Goal: Complete application form: Complete application form

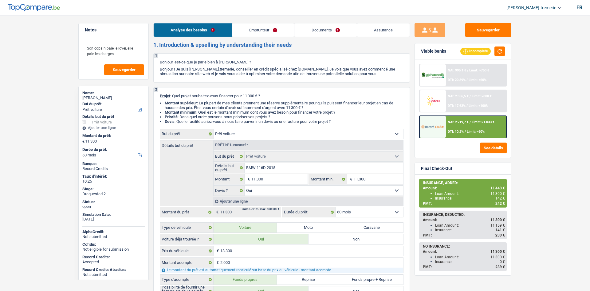
select select "car"
select select "60"
select select "car"
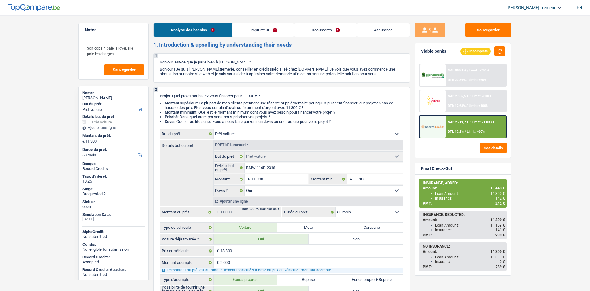
select select "yes"
select select "60"
select select "privateEmployee"
select select "netSalary"
select select "mealVouchers"
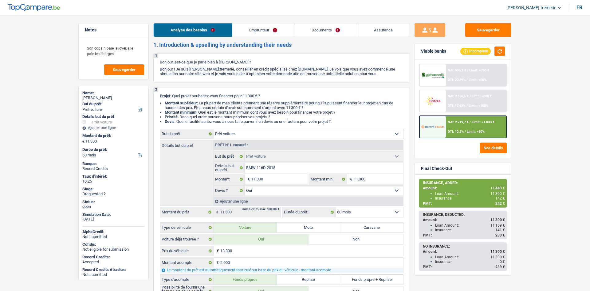
select select "liveWithParents"
select select "cardOrCredit"
select select "car"
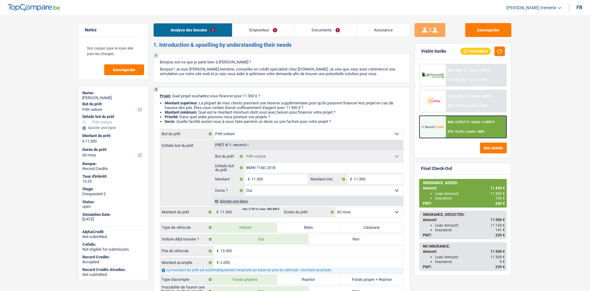
select select "yes"
select select "60"
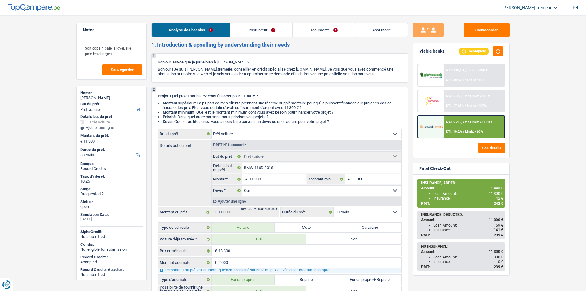
click at [327, 34] on link "Documents" at bounding box center [323, 29] width 62 height 13
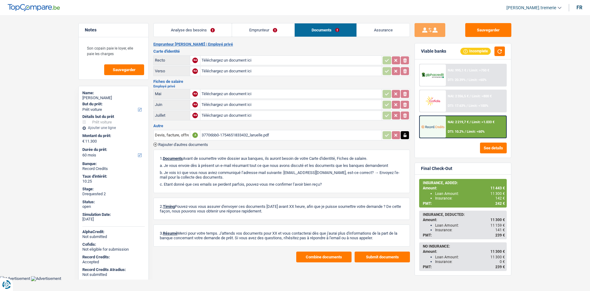
click at [380, 33] on link "Assurance" at bounding box center [383, 29] width 53 height 13
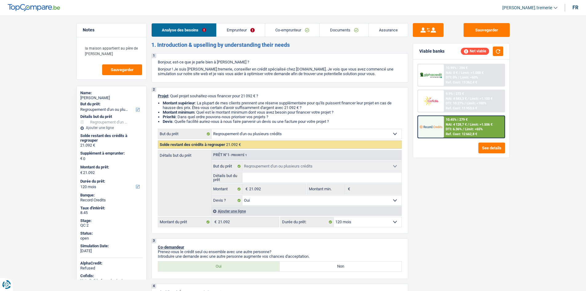
select select "refinancing"
select select "120"
select select "refinancing"
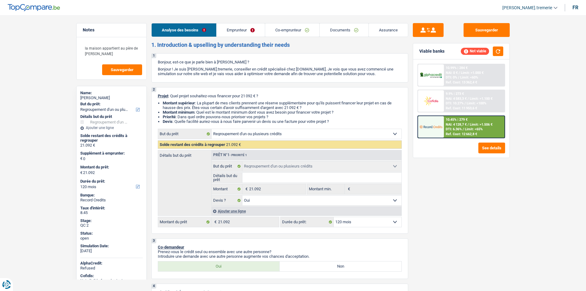
select select "yes"
select select "120"
select select "publicEmployee"
select select "retired"
select select "netSalary"
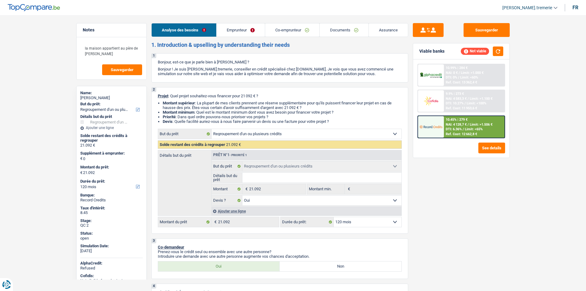
select select "mealVouchers"
select select "pension"
select select "liveWithParents"
select select "carLoan"
select select "84"
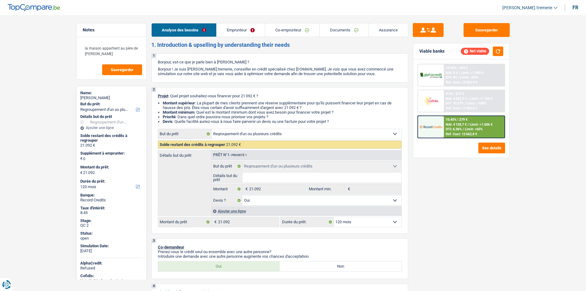
select select "cardOrCredit"
select select "refinancing"
select select "yes"
select select "120"
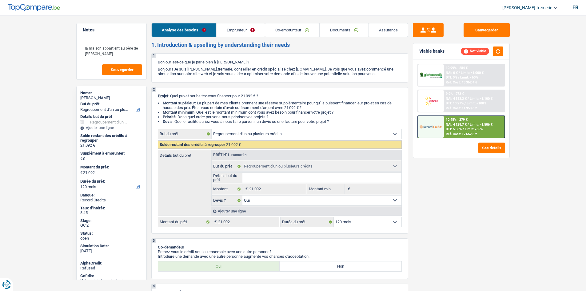
select select "applicant"
select select "coApplicant"
select select "applicant"
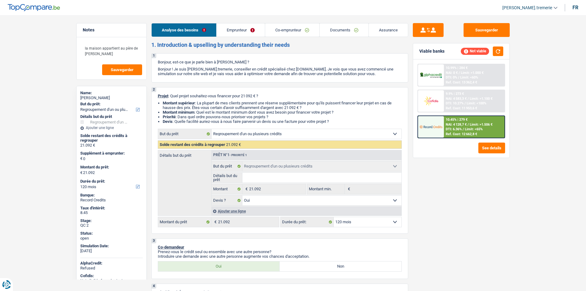
click at [346, 27] on link "Documents" at bounding box center [343, 29] width 49 height 13
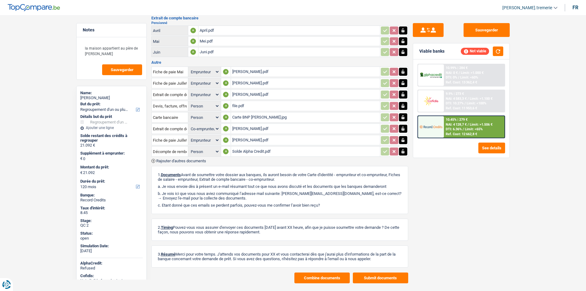
scroll to position [158, 0]
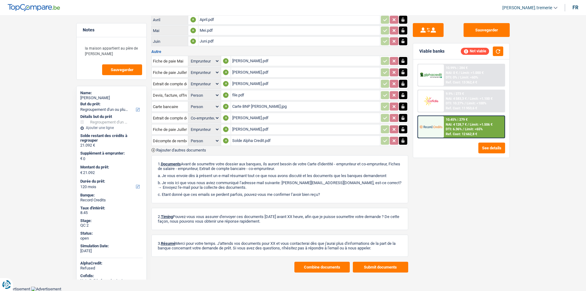
click at [311, 270] on button "Combine documents" at bounding box center [321, 266] width 55 height 11
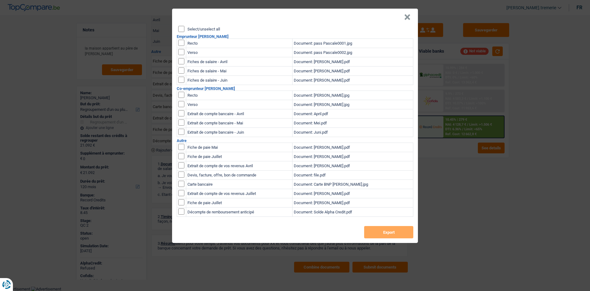
click at [182, 43] on input "checkbox" at bounding box center [181, 43] width 6 height 6
checkbox input "true"
click at [181, 46] on input "checkbox" at bounding box center [181, 43] width 6 height 6
checkbox input "true"
click at [181, 59] on input "checkbox" at bounding box center [181, 61] width 6 height 6
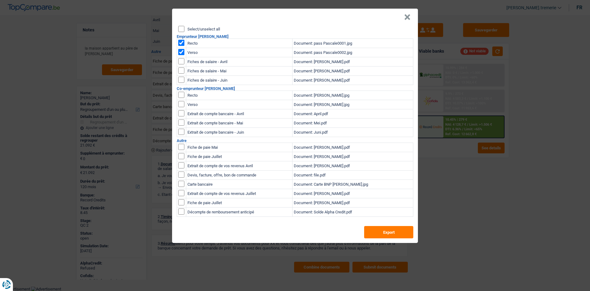
checkbox input "true"
click at [182, 64] on input "checkbox" at bounding box center [181, 61] width 6 height 6
checkbox input "true"
click at [182, 64] on input "checkbox" at bounding box center [181, 61] width 6 height 6
checkbox input "true"
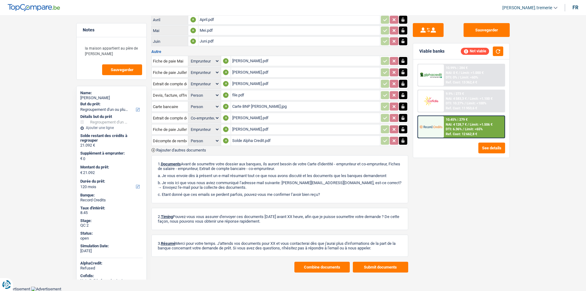
click at [256, 61] on div "Pascale April.pdf" at bounding box center [305, 60] width 146 height 9
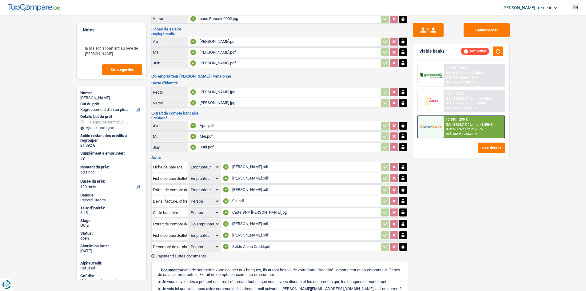
scroll to position [0, 0]
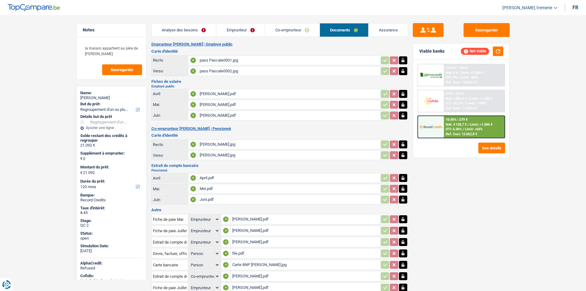
click at [234, 95] on div "Pascale April.pdf" at bounding box center [289, 93] width 179 height 9
click at [240, 105] on div "Pascale Mei.pdf" at bounding box center [289, 104] width 179 height 9
click at [261, 230] on div "Pascale Mei.pdf" at bounding box center [305, 230] width 146 height 9
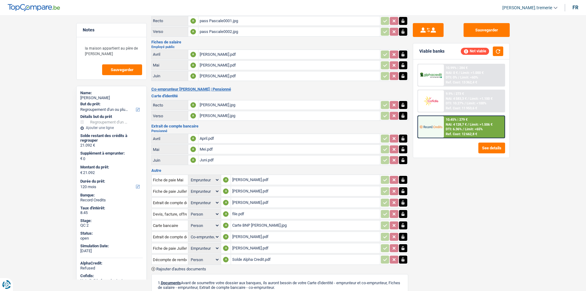
scroll to position [40, 0]
click at [242, 234] on div "juli marc christiaens.pdf" at bounding box center [305, 236] width 146 height 9
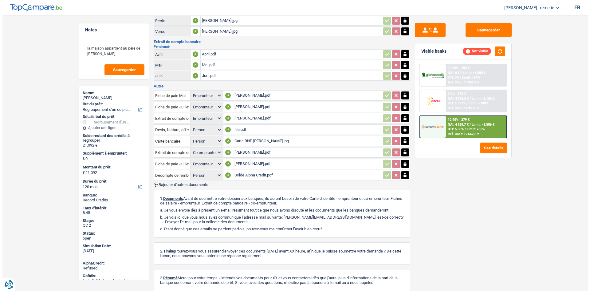
scroll to position [158, 0]
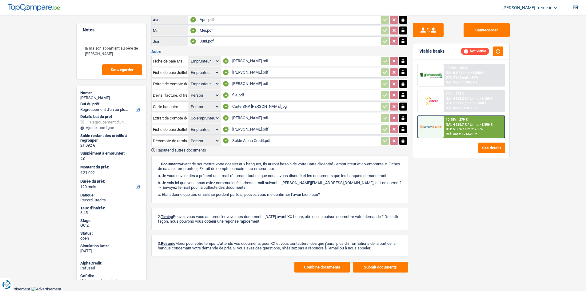
click at [310, 269] on button "Combine documents" at bounding box center [321, 266] width 55 height 11
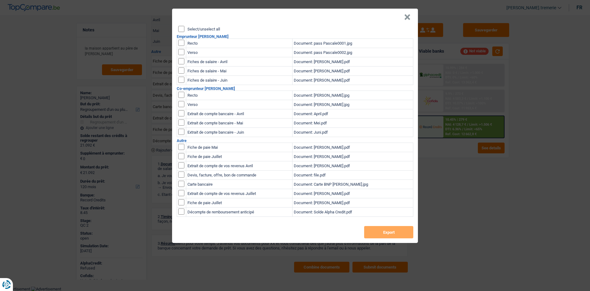
click at [182, 44] on input "checkbox" at bounding box center [181, 43] width 6 height 6
checkbox input "true"
click at [181, 46] on input "checkbox" at bounding box center [181, 43] width 6 height 6
checkbox input "true"
click at [182, 150] on input "checkbox" at bounding box center [181, 147] width 6 height 6
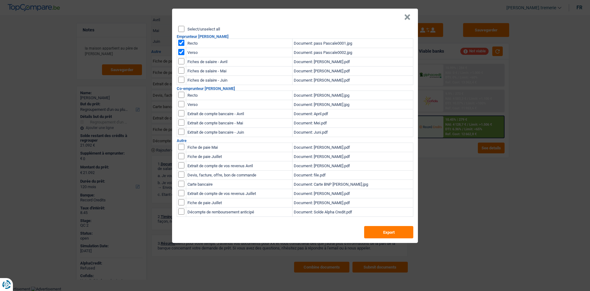
checkbox input "true"
click at [407, 15] on button "×" at bounding box center [407, 17] width 6 height 6
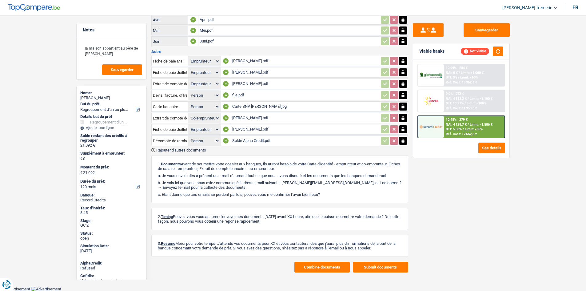
click at [263, 60] on div "Pascale April.pdf" at bounding box center [305, 60] width 146 height 9
click at [252, 76] on div "Pascale Mei.pdf" at bounding box center [305, 72] width 146 height 9
click at [330, 266] on button "Combine documents" at bounding box center [321, 266] width 55 height 11
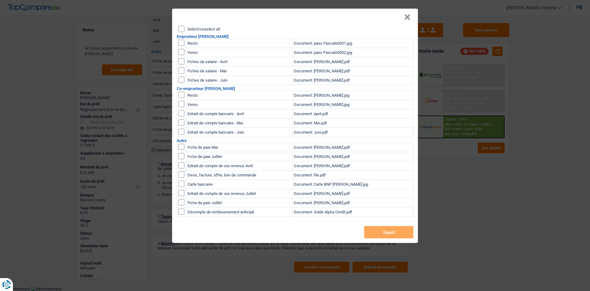
click at [180, 41] on input "checkbox" at bounding box center [181, 43] width 6 height 6
checkbox input "true"
click at [180, 46] on input "checkbox" at bounding box center [181, 43] width 6 height 6
checkbox input "true"
click at [181, 146] on input "checkbox" at bounding box center [181, 147] width 6 height 6
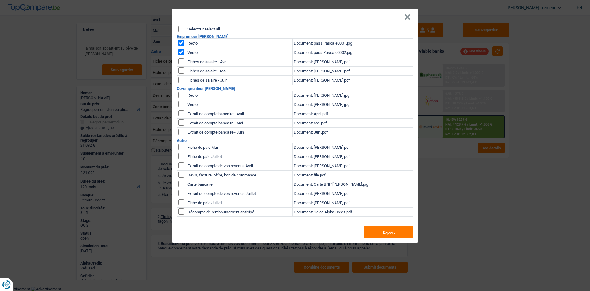
checkbox input "true"
click at [181, 150] on input "checkbox" at bounding box center [181, 147] width 6 height 6
checkbox input "true"
click at [181, 144] on input "checkbox" at bounding box center [181, 147] width 6 height 6
checkbox input "false"
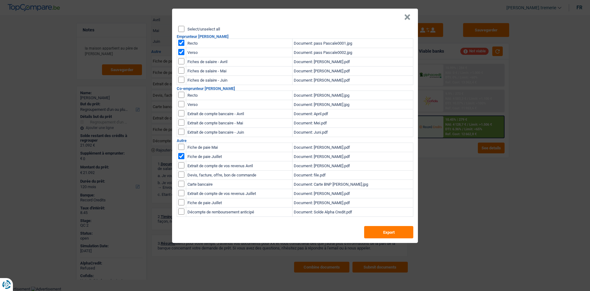
click at [181, 150] on input "checkbox" at bounding box center [181, 147] width 6 height 6
checkbox input "true"
click at [181, 150] on input "checkbox" at bounding box center [181, 147] width 6 height 6
checkbox input "true"
click at [181, 93] on input "checkbox" at bounding box center [181, 95] width 6 height 6
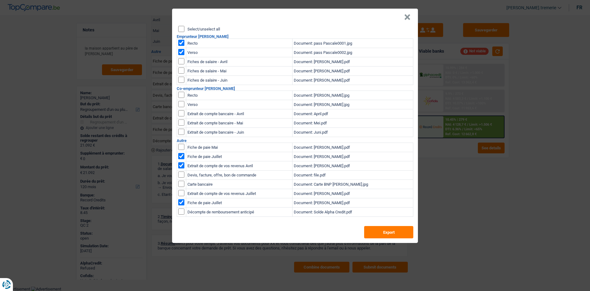
checkbox input "true"
click at [181, 98] on input "checkbox" at bounding box center [181, 95] width 6 height 6
checkbox input "true"
click at [183, 116] on input "checkbox" at bounding box center [181, 113] width 6 height 6
checkbox input "true"
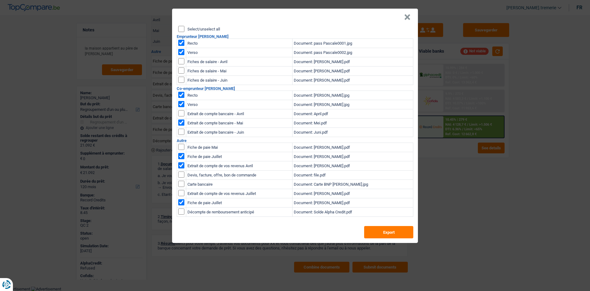
click at [183, 116] on input "checkbox" at bounding box center [181, 113] width 6 height 6
checkbox input "true"
click at [182, 150] on input "checkbox" at bounding box center [181, 147] width 6 height 6
checkbox input "true"
click at [183, 150] on input "checkbox" at bounding box center [181, 147] width 6 height 6
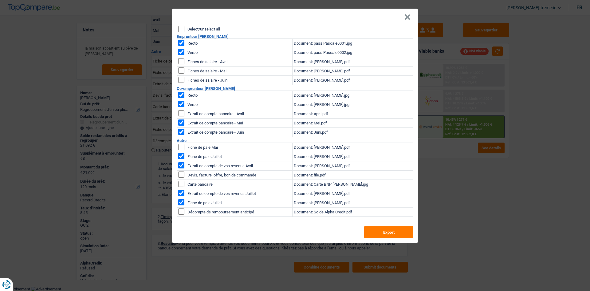
checkbox input "true"
click at [183, 150] on input "checkbox" at bounding box center [181, 147] width 6 height 6
checkbox input "true"
click at [178, 208] on td at bounding box center [181, 211] width 9 height 9
click at [183, 150] on input "checkbox" at bounding box center [181, 147] width 6 height 6
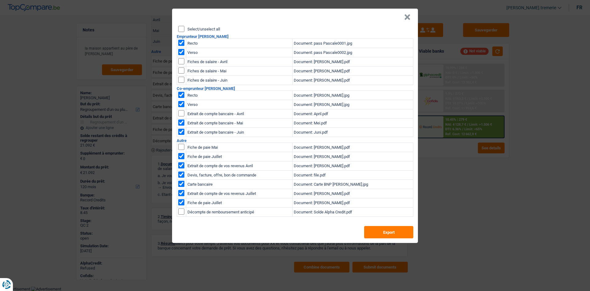
checkbox input "true"
click at [391, 230] on button "Export" at bounding box center [388, 232] width 49 height 12
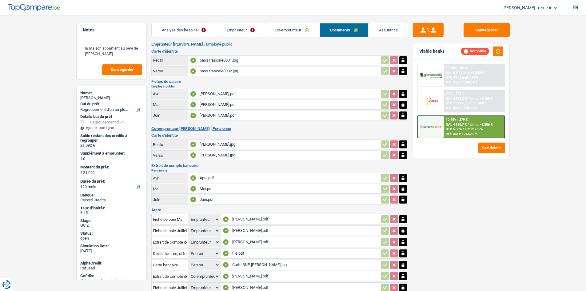
select select "refinancing"
select select "120"
select select "applicant"
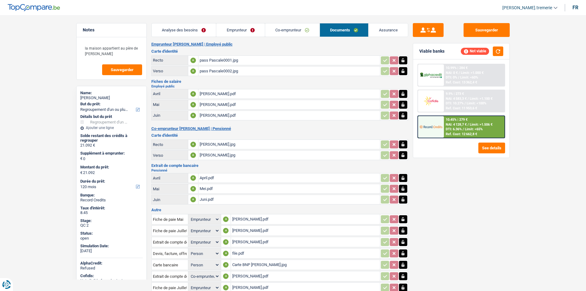
select select "applicant"
select select "coApplicant"
select select "applicant"
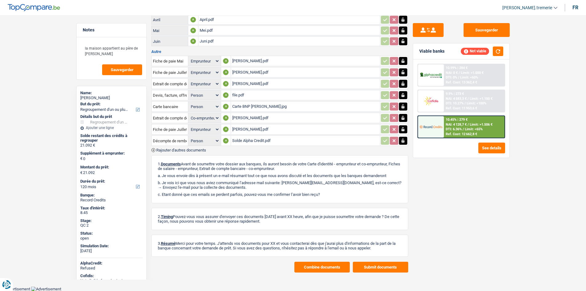
click at [406, 96] on button "button" at bounding box center [403, 95] width 8 height 8
click at [406, 96] on button "ionicons-v5-e" at bounding box center [403, 95] width 8 height 8
click at [312, 269] on button "Combine documents" at bounding box center [321, 266] width 55 height 11
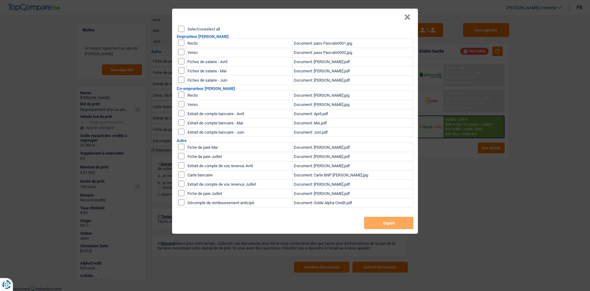
click at [180, 42] on input "checkbox" at bounding box center [181, 43] width 6 height 6
checkbox input "true"
click at [181, 46] on input "checkbox" at bounding box center [181, 43] width 6 height 6
checkbox input "true"
click at [181, 150] on input "checkbox" at bounding box center [181, 147] width 6 height 6
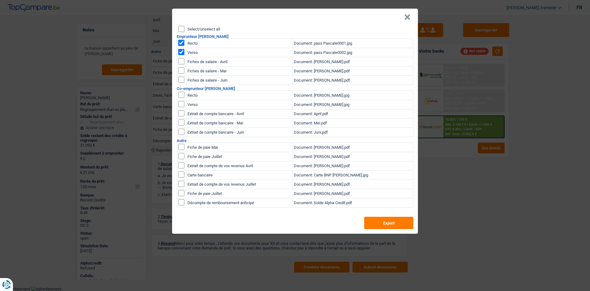
checkbox input "true"
click at [179, 150] on input "checkbox" at bounding box center [181, 147] width 6 height 6
checkbox input "true"
click at [180, 150] on input "checkbox" at bounding box center [181, 147] width 6 height 6
checkbox input "true"
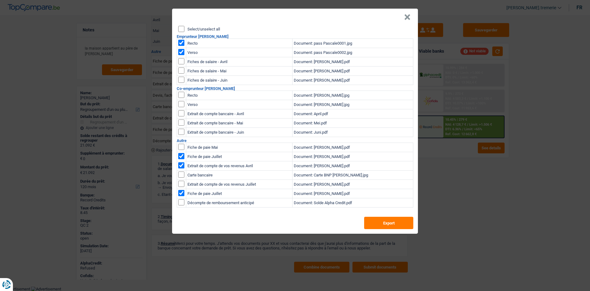
click at [180, 94] on input "checkbox" at bounding box center [181, 95] width 6 height 6
checkbox input "true"
click at [180, 98] on input "checkbox" at bounding box center [181, 95] width 6 height 6
checkbox input "true"
click at [180, 116] on input "checkbox" at bounding box center [181, 113] width 6 height 6
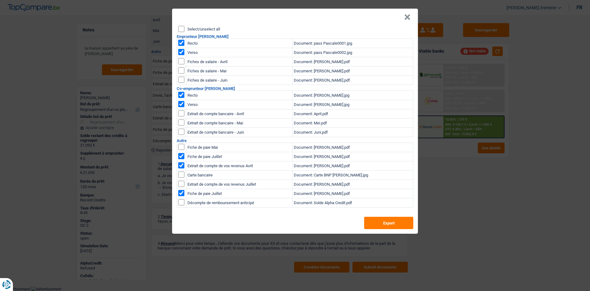
checkbox input "true"
click at [180, 116] on input "checkbox" at bounding box center [181, 113] width 6 height 6
checkbox input "true"
click at [180, 150] on input "checkbox" at bounding box center [181, 147] width 6 height 6
checkbox input "true"
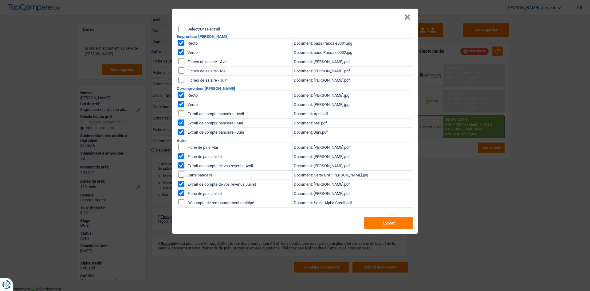
click at [183, 150] on input "checkbox" at bounding box center [181, 147] width 6 height 6
checkbox input "true"
click at [181, 150] on input "checkbox" at bounding box center [181, 147] width 6 height 6
checkbox input "true"
click at [396, 216] on button "Export" at bounding box center [388, 222] width 49 height 12
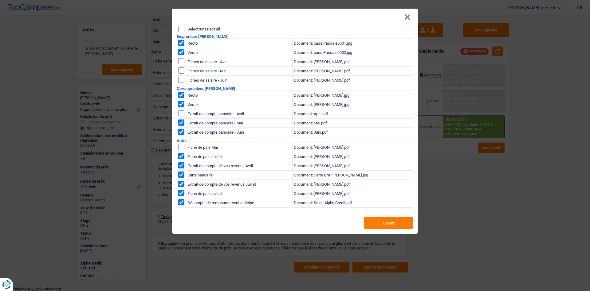
click at [405, 18] on button "×" at bounding box center [407, 17] width 6 height 6
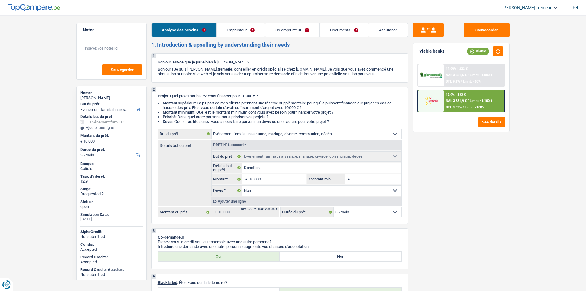
select select "familyEvent"
select select "36"
select select "familyEvent"
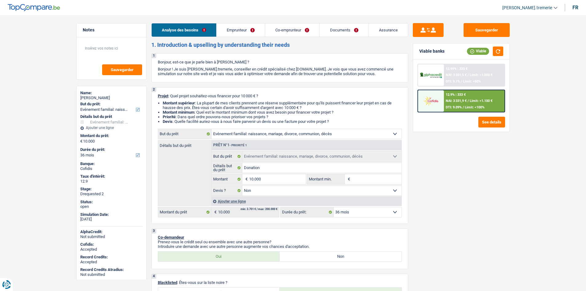
select select "false"
select select "36"
select select "retired"
select select "pension"
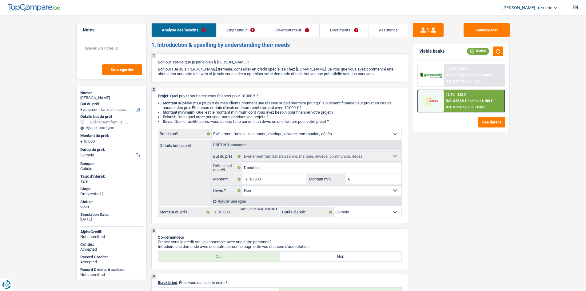
select select "pension"
select select "ownerWithoutMortgage"
select select "familyEvent"
select select "false"
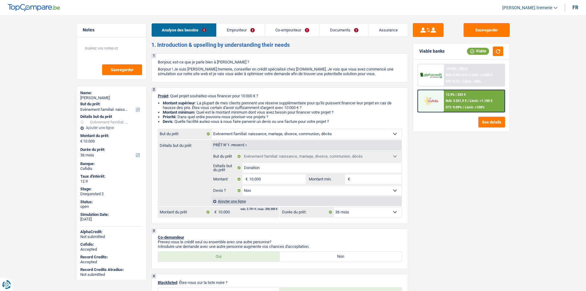
select select "36"
drag, startPoint x: 0, startPoint y: 0, endPoint x: 329, endPoint y: 34, distance: 330.4
click at [329, 34] on link "Documents" at bounding box center [343, 29] width 49 height 13
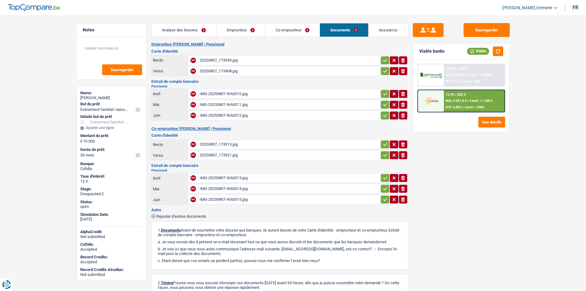
scroll to position [66, 0]
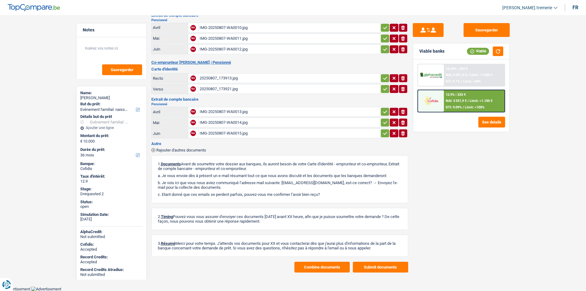
click at [173, 150] on span "Rajouter d'autres documents" at bounding box center [181, 150] width 50 height 4
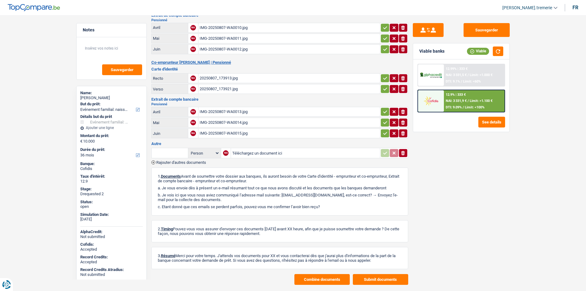
click at [243, 155] on input "Téléchargez un document ici" at bounding box center [305, 152] width 146 height 9
type input "C:\fakepath\cb herve.jpg"
click at [192, 161] on span "Rajouter d'autres documents" at bounding box center [181, 162] width 50 height 4
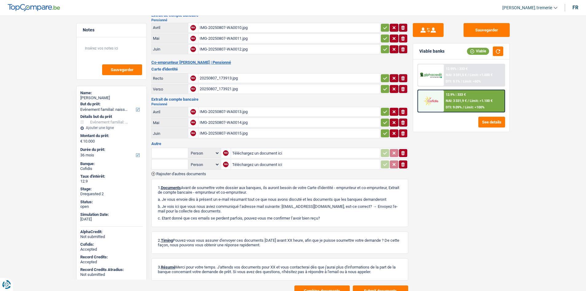
click at [247, 163] on input "Téléchargez un document ici" at bounding box center [305, 164] width 146 height 9
type input "C:\fakepath\juillet sfp mme.pdf"
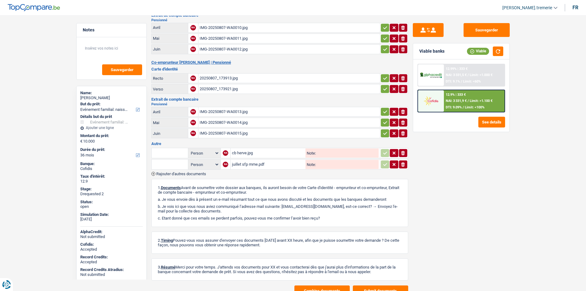
click at [186, 174] on span "Rajouter d'autres documents" at bounding box center [181, 174] width 50 height 4
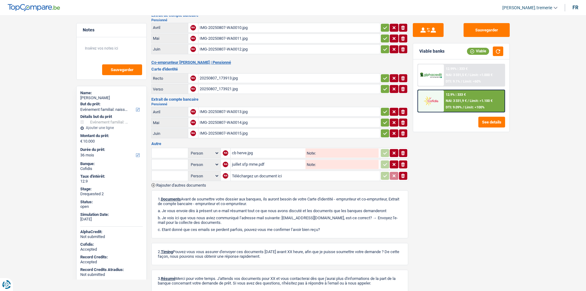
click at [245, 177] on input "Téléchargez un document ici" at bounding box center [305, 175] width 147 height 9
type input "C:\fakepath\juillet sfp mr.pdf"
click at [205, 166] on select "Person Emprunteur Co-emprunteur" at bounding box center [204, 164] width 30 height 8
select select "coApplicant"
click at [189, 160] on select "Person Emprunteur Co-emprunteur" at bounding box center [204, 164] width 30 height 8
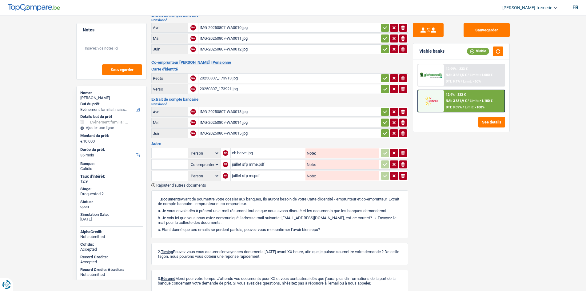
click at [204, 177] on select "Person Emprunteur Co-emprunteur" at bounding box center [204, 176] width 30 height 8
select select "applicant"
click at [189, 172] on select "Person Emprunteur Co-emprunteur" at bounding box center [204, 176] width 30 height 8
click at [177, 162] on input "text" at bounding box center [170, 164] width 34 height 10
click at [176, 177] on li "Extrait de compte de vos revenus Juillet" at bounding box center [192, 176] width 75 height 8
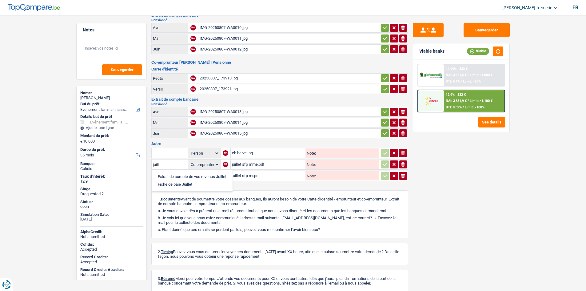
type input "Extrait de compte de vos revenus Juillet"
click at [175, 172] on input "text" at bounding box center [170, 176] width 34 height 10
click at [183, 189] on li "Extrait de compte de vos revenus Juillet" at bounding box center [192, 188] width 75 height 8
type input "Extrait de compte de vos revenus Juillet"
click at [383, 165] on icon "button" at bounding box center [384, 164] width 5 height 6
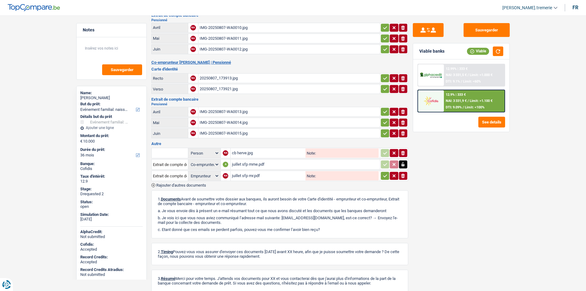
click at [384, 176] on icon "button" at bounding box center [385, 175] width 4 height 3
click at [167, 155] on input "text" at bounding box center [170, 153] width 34 height 10
click at [169, 164] on li "Carte bancaire" at bounding box center [186, 165] width 63 height 8
type input "Carte bancaire"
click at [382, 149] on button "button" at bounding box center [385, 153] width 8 height 8
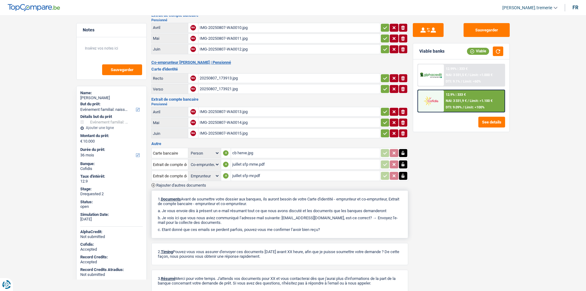
scroll to position [101, 0]
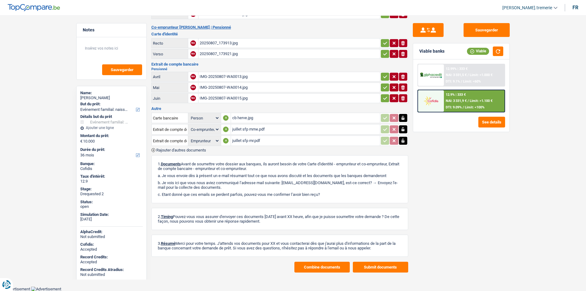
click at [312, 267] on button "Combine documents" at bounding box center [321, 266] width 55 height 11
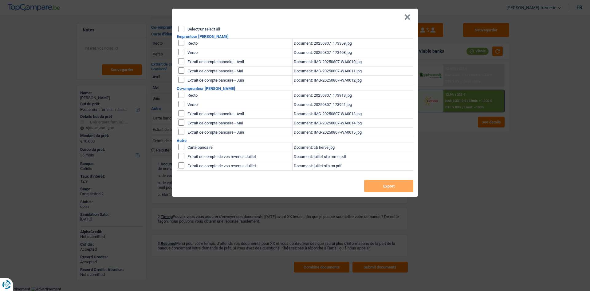
click at [179, 42] on input "checkbox" at bounding box center [181, 43] width 6 height 6
checkbox input "true"
click at [180, 46] on input "checkbox" at bounding box center [181, 43] width 6 height 6
checkbox input "true"
click at [180, 64] on input "checkbox" at bounding box center [181, 61] width 6 height 6
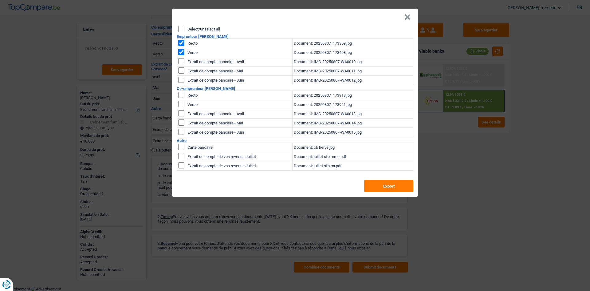
checkbox input "true"
click at [180, 64] on input "checkbox" at bounding box center [181, 61] width 6 height 6
checkbox input "true"
click at [181, 150] on input "checkbox" at bounding box center [181, 147] width 6 height 6
checkbox input "true"
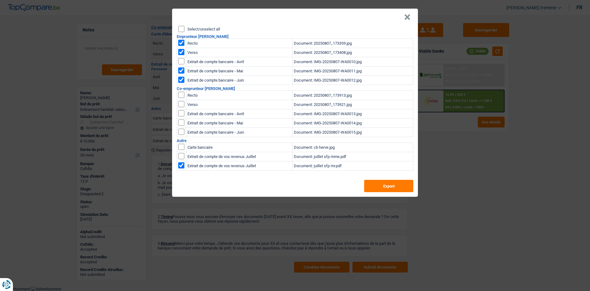
click at [183, 94] on input "checkbox" at bounding box center [181, 95] width 6 height 6
checkbox input "true"
click at [183, 98] on input "checkbox" at bounding box center [181, 95] width 6 height 6
checkbox input "true"
click at [180, 116] on input "checkbox" at bounding box center [181, 113] width 6 height 6
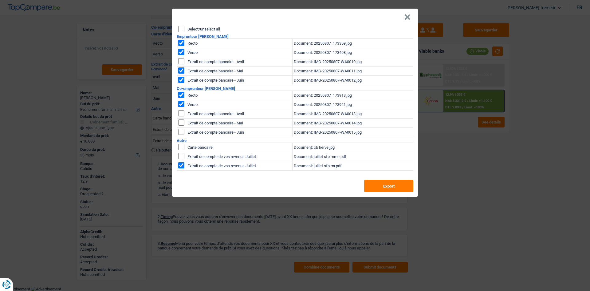
checkbox input "true"
click at [181, 116] on input "checkbox" at bounding box center [181, 113] width 6 height 6
checkbox input "true"
click at [182, 150] on input "checkbox" at bounding box center [181, 147] width 6 height 6
checkbox input "true"
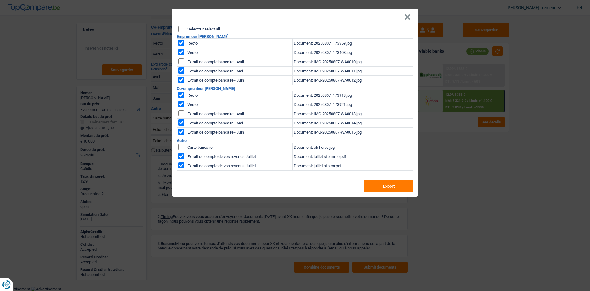
click at [184, 145] on td at bounding box center [181, 147] width 9 height 9
click at [180, 143] on td at bounding box center [181, 147] width 9 height 9
click at [181, 148] on input "checkbox" at bounding box center [181, 147] width 6 height 6
checkbox input "true"
click at [371, 188] on button "Export" at bounding box center [388, 186] width 49 height 12
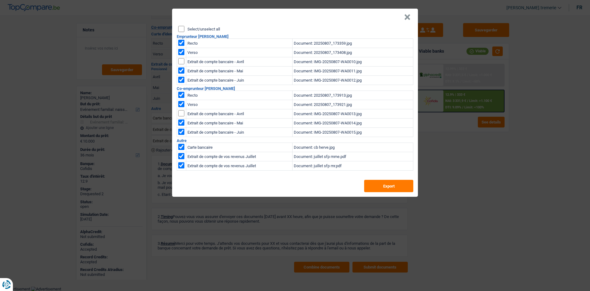
click at [408, 20] on button "×" at bounding box center [407, 17] width 6 height 6
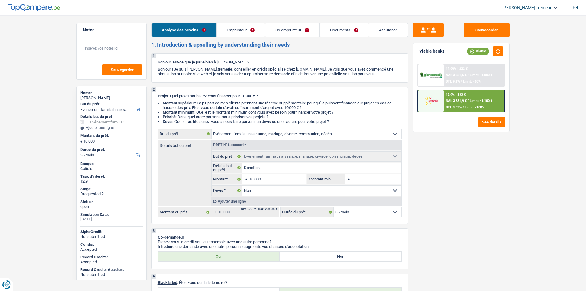
select select "familyEvent"
select select "36"
select select "familyEvent"
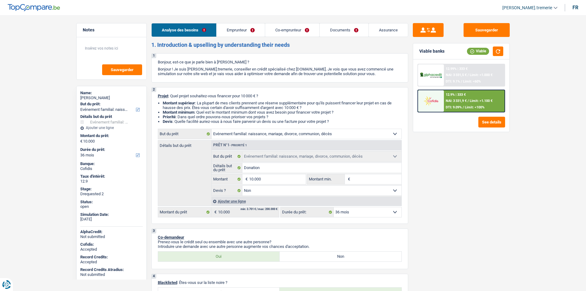
select select "false"
select select "36"
select select "retired"
select select "pension"
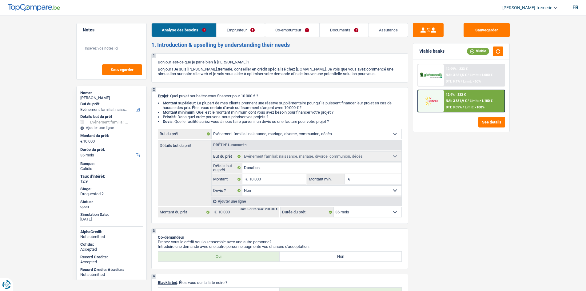
select select "pension"
select select "ownerWithoutMortgage"
select select "familyEvent"
select select "false"
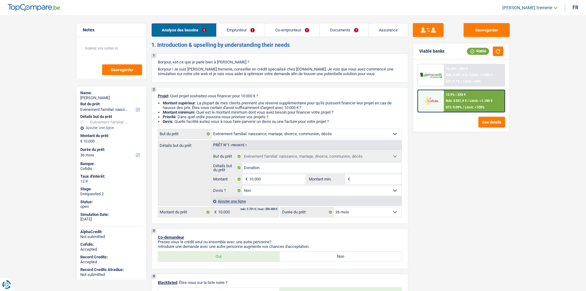
select select "36"
click at [339, 28] on link "Documents" at bounding box center [343, 29] width 49 height 13
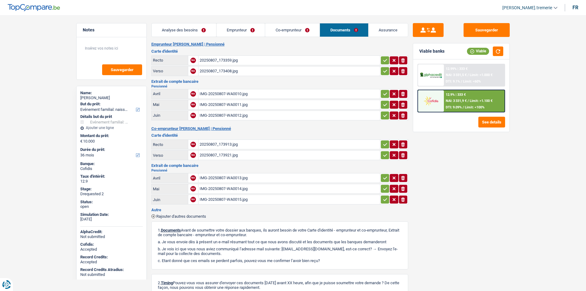
click at [165, 215] on span "Rajouter d'autres documents" at bounding box center [181, 216] width 50 height 4
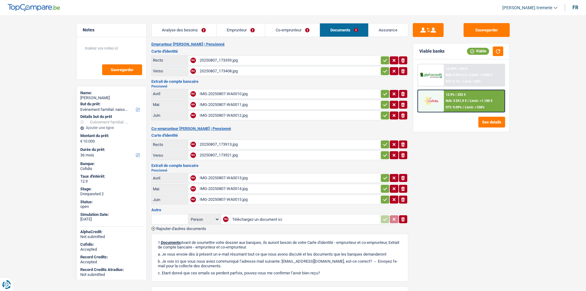
click at [252, 219] on input "Téléchargez un document ici" at bounding box center [305, 218] width 146 height 9
type input "C:\fakepath\cb herve.jpg"
click at [194, 228] on span "Rajouter d'autres documents" at bounding box center [181, 228] width 50 height 4
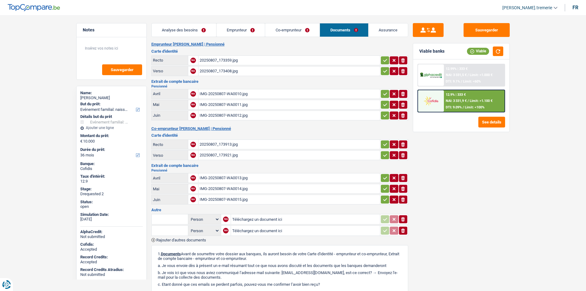
click at [240, 229] on input "Téléchargez un document ici" at bounding box center [305, 230] width 146 height 9
type input "C:\fakepath\juillet sfp mr.pdf"
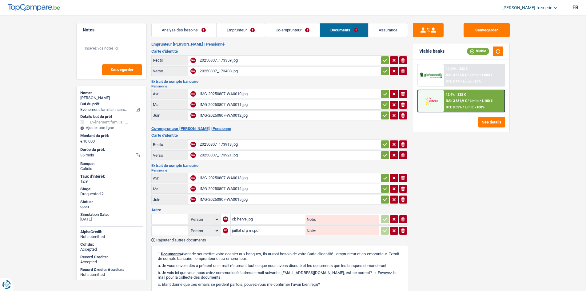
click at [174, 238] on span "Rajouter d'autres documents" at bounding box center [181, 240] width 50 height 4
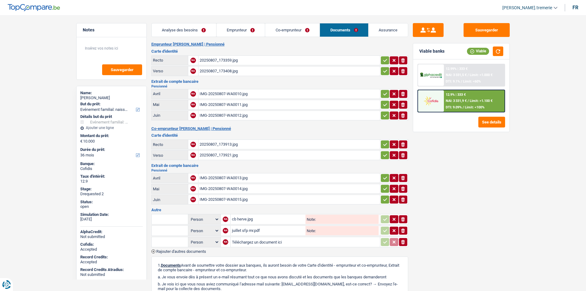
click at [253, 243] on input "Téléchargez un document ici" at bounding box center [305, 241] width 147 height 9
type input "C:\fakepath\juillet sfp mr.pdf"
click at [396, 242] on icon "button" at bounding box center [393, 242] width 5 height 6
click at [402, 242] on icon "ionicons-v5-e" at bounding box center [402, 242] width 5 height 6
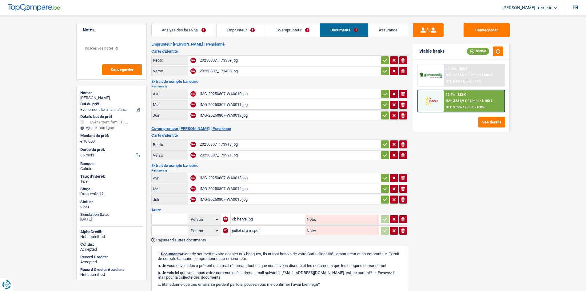
click at [195, 239] on span "Rajouter d'autres documents" at bounding box center [181, 240] width 50 height 4
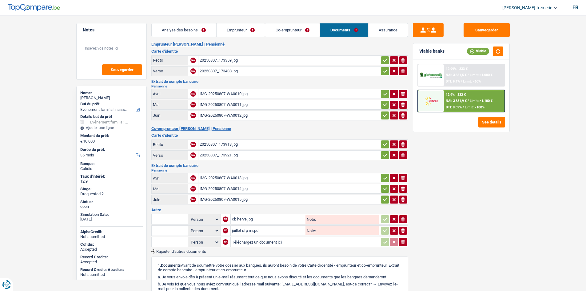
click at [263, 238] on input "Téléchargez un document ici" at bounding box center [305, 241] width 147 height 9
type input "C:\fakepath\juillet sfp mme.pdf"
click at [203, 229] on select "Person Emprunteur Co-emprunteur" at bounding box center [204, 231] width 30 height 8
select select "applicant"
click at [189, 227] on select "Person Emprunteur Co-emprunteur" at bounding box center [204, 231] width 30 height 8
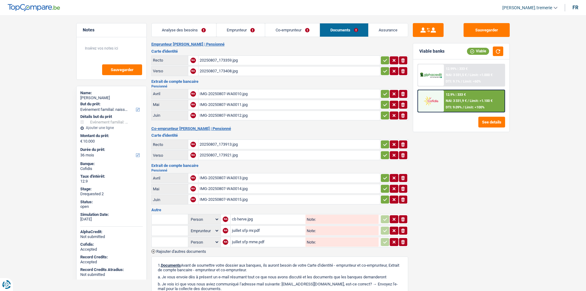
click at [201, 243] on select "Person Emprunteur Co-emprunteur" at bounding box center [204, 242] width 30 height 8
select select "coApplicant"
click at [189, 238] on select "Person Emprunteur Co-emprunteur" at bounding box center [204, 242] width 30 height 8
click at [178, 227] on input "text" at bounding box center [170, 230] width 34 height 10
click at [175, 239] on li "Extrait de compte de vos revenus Juillet" at bounding box center [192, 243] width 75 height 8
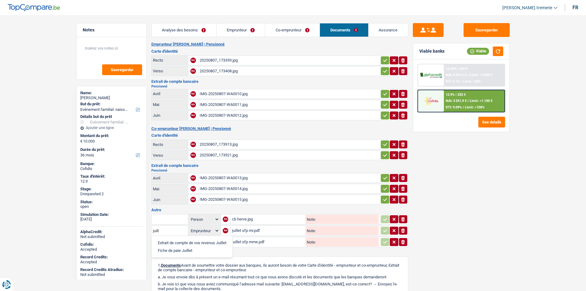
type input "Extrait de compte de vos revenus Juillet"
click at [174, 240] on input "text" at bounding box center [170, 242] width 34 height 10
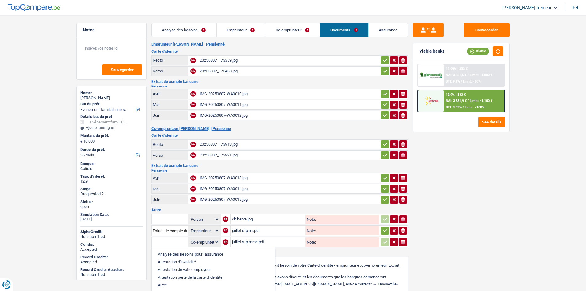
type input "k"
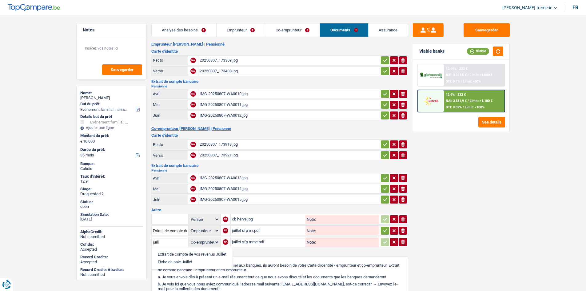
click at [176, 255] on li "Extrait de compte de vos revenus Juillet" at bounding box center [192, 254] width 75 height 8
type input "Extrait de compte de vos revenus Juillet"
click at [176, 217] on input "text" at bounding box center [170, 219] width 34 height 10
click at [177, 230] on li "Carte bancaire" at bounding box center [186, 231] width 63 height 8
type input "Carte bancaire"
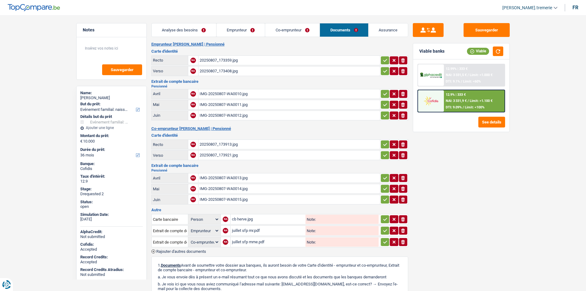
click at [385, 222] on icon "button" at bounding box center [384, 219] width 5 height 6
click at [383, 229] on icon "button" at bounding box center [384, 230] width 5 height 6
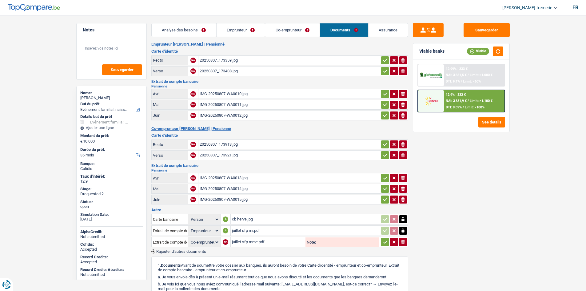
click at [383, 240] on icon "button" at bounding box center [384, 242] width 5 height 6
click at [489, 31] on button "Sauvegarder" at bounding box center [486, 30] width 46 height 14
